Goal: Check status: Check status

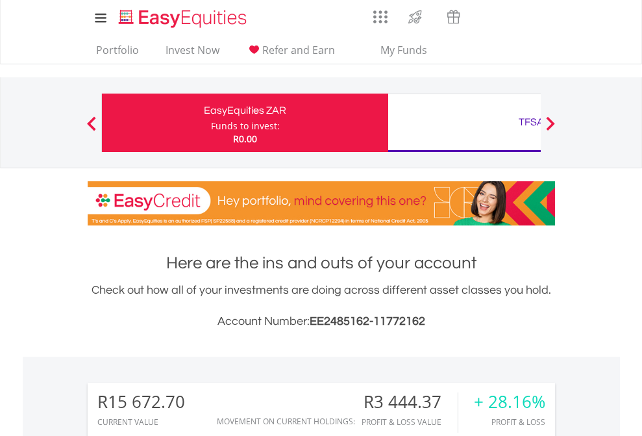
scroll to position [125, 204]
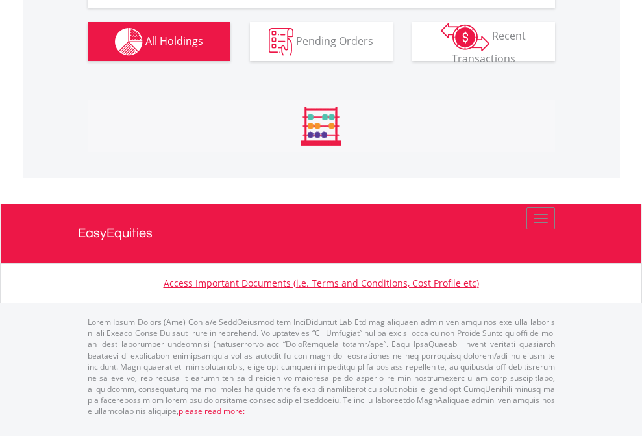
scroll to position [125, 204]
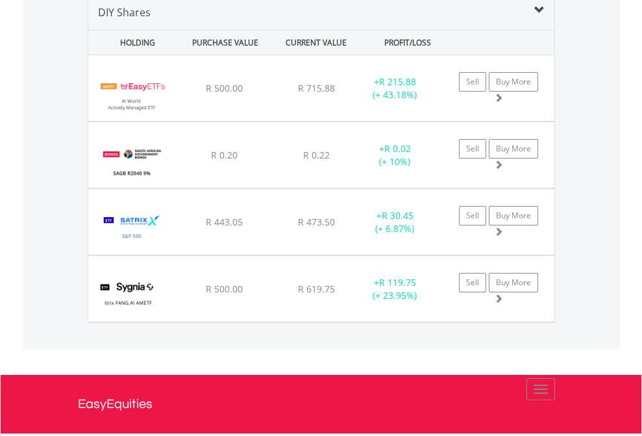
scroll to position [1255, 0]
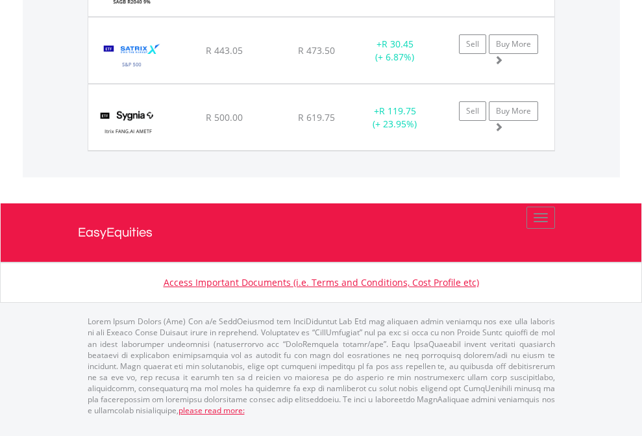
scroll to position [93, 0]
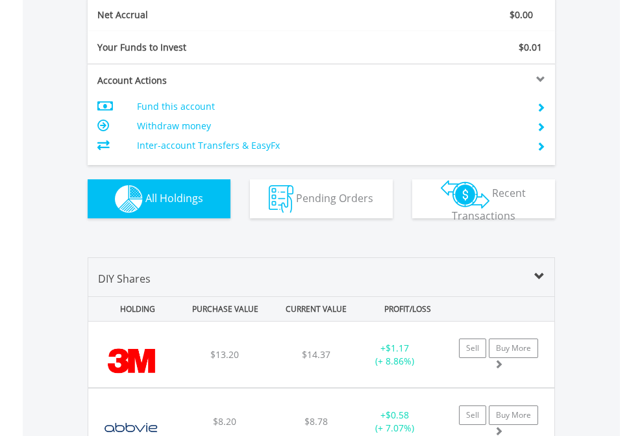
scroll to position [1469, 0]
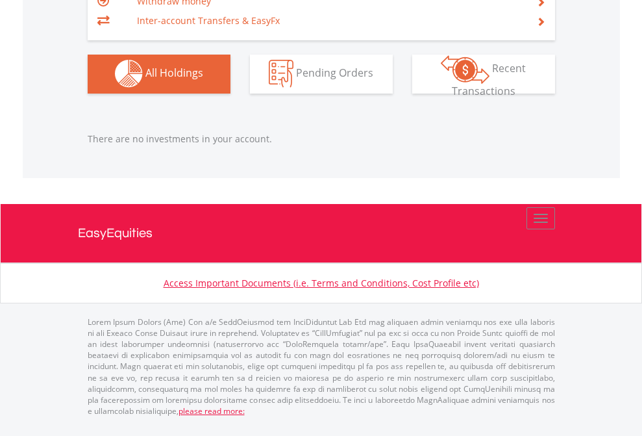
scroll to position [125, 204]
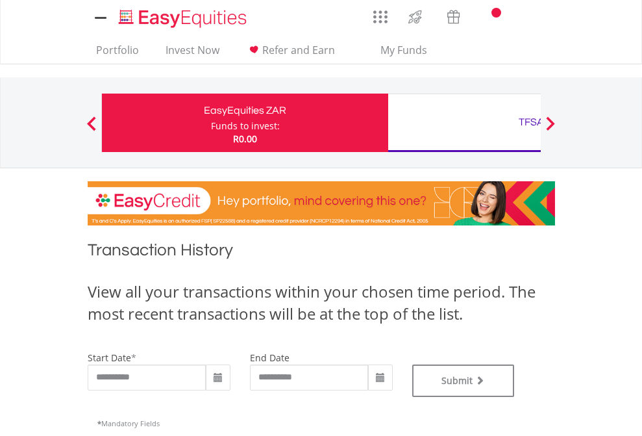
type input "**********"
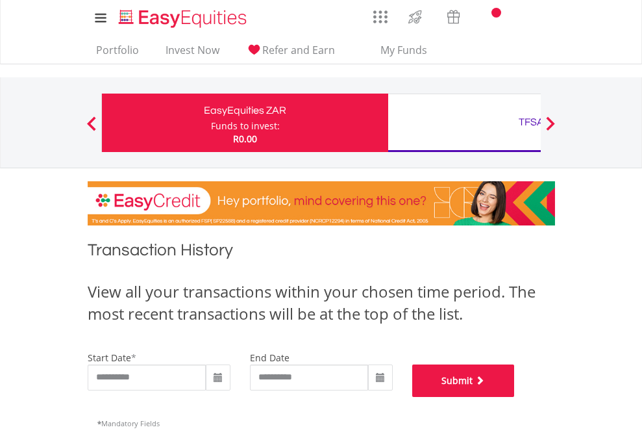
click at [515, 397] on button "Submit" at bounding box center [463, 380] width 103 height 32
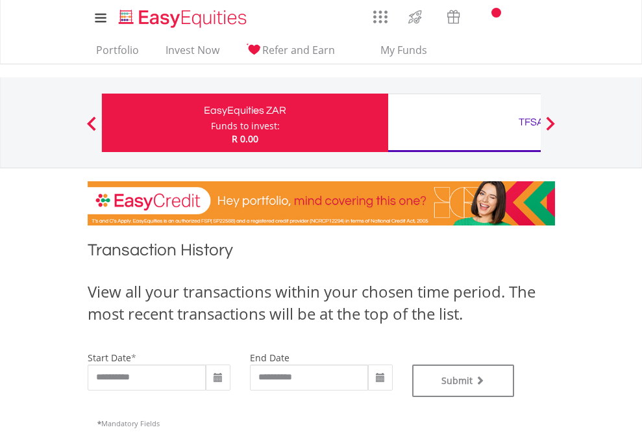
click at [464, 123] on div "TFSA" at bounding box center [531, 122] width 271 height 18
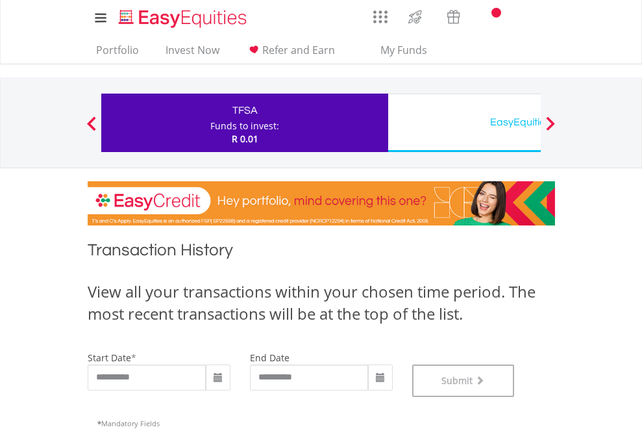
scroll to position [526, 0]
click at [464, 123] on div "EasyEquities USD" at bounding box center [531, 122] width 271 height 18
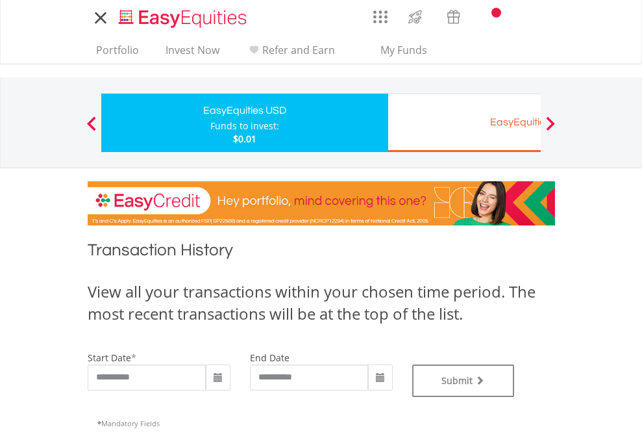
type input "**********"
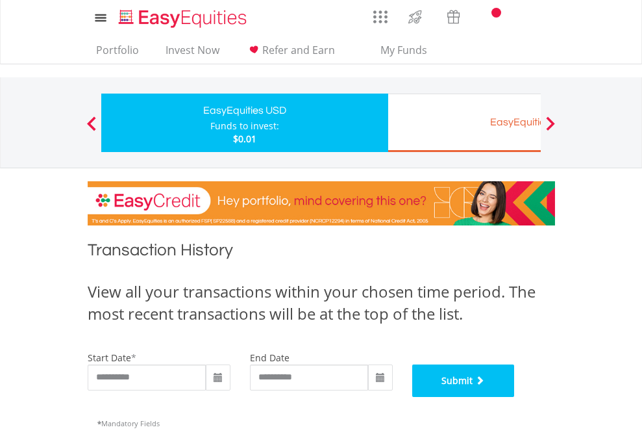
click at [515, 397] on button "Submit" at bounding box center [463, 380] width 103 height 32
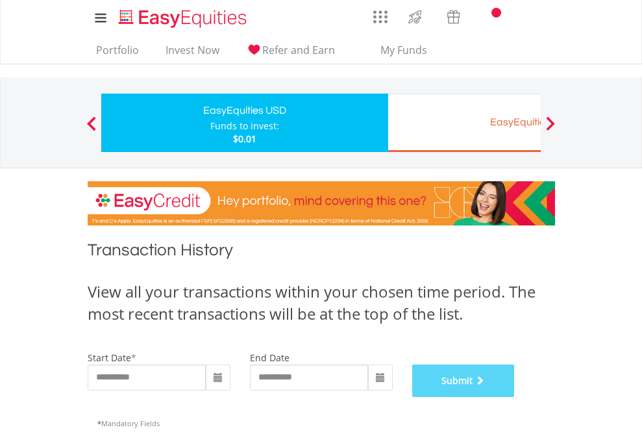
scroll to position [526, 0]
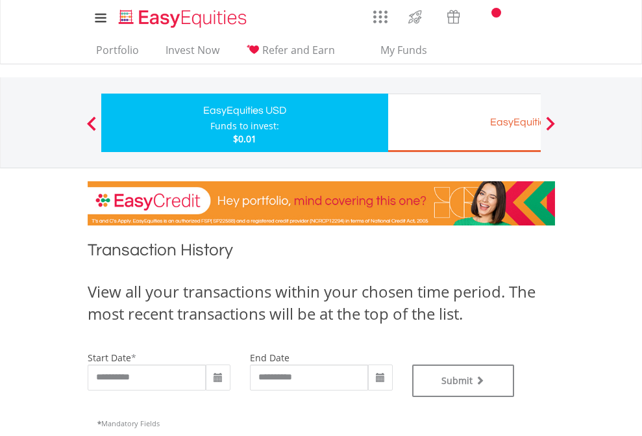
click at [464, 123] on div "EasyEquities EUR" at bounding box center [531, 122] width 271 height 18
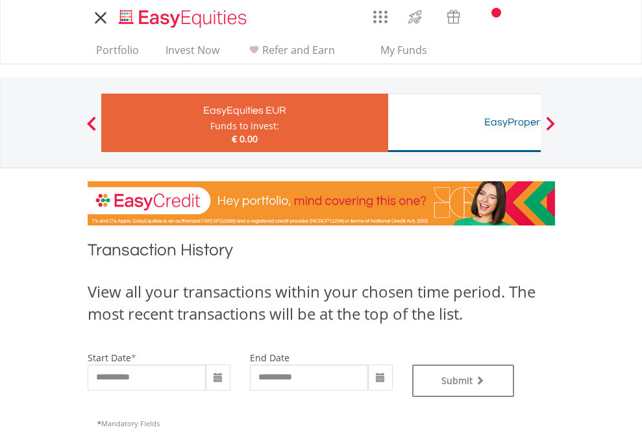
type input "**********"
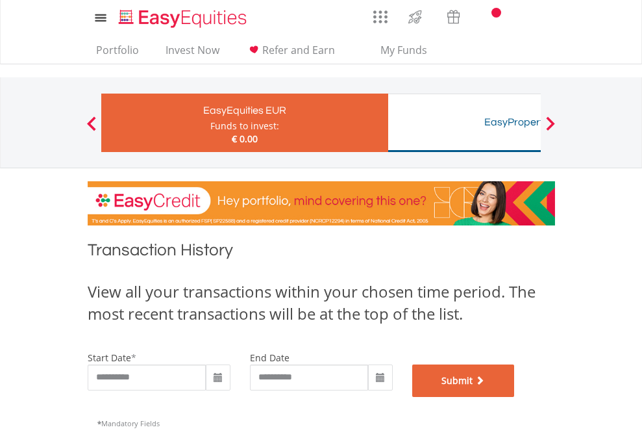
click at [515, 397] on button "Submit" at bounding box center [463, 380] width 103 height 32
